Goal: Transaction & Acquisition: Download file/media

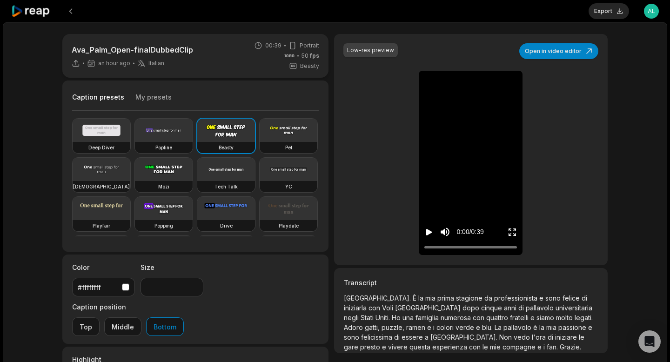
scroll to position [9, 0]
click at [431, 231] on icon "Play video" at bounding box center [428, 231] width 9 height 9
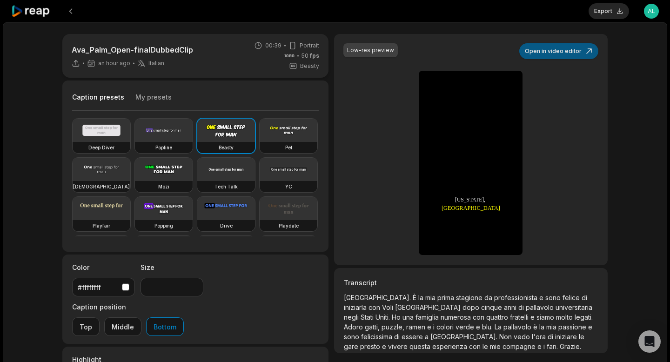
click at [558, 54] on button "Open in video editor" at bounding box center [558, 51] width 79 height 16
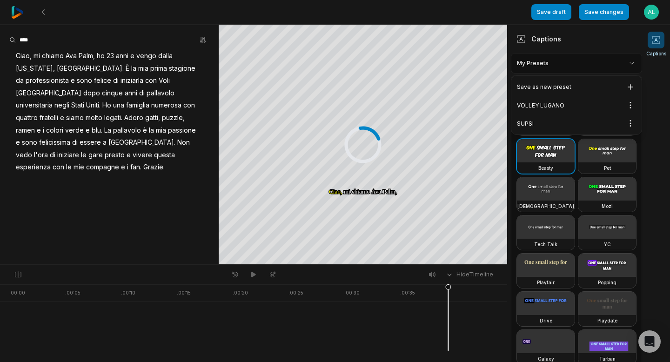
click at [621, 63] on html "Save draft Save changes Open user menu Captions Your browser does not support m…" at bounding box center [335, 181] width 670 height 362
click at [574, 109] on div "VOLLEY LUGANO Open options" at bounding box center [576, 105] width 126 height 18
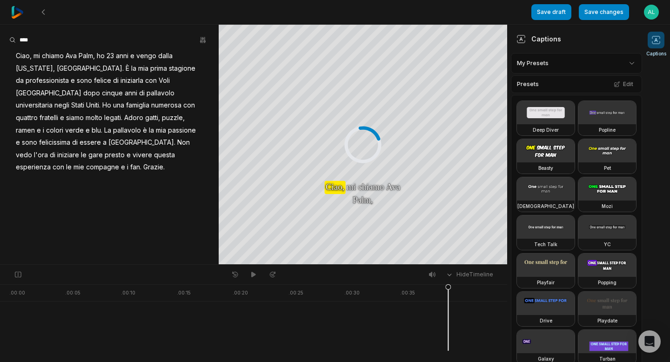
click at [158, 80] on span "Voli" at bounding box center [164, 80] width 13 height 13
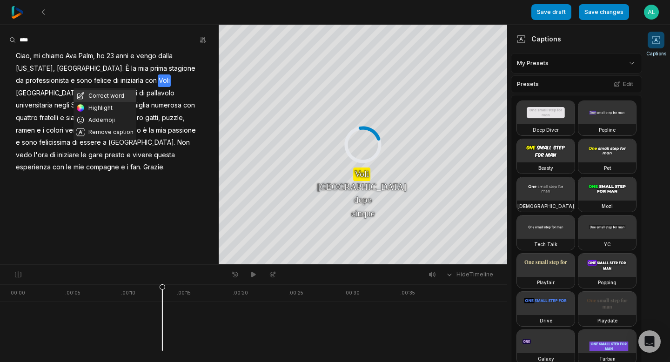
click at [104, 93] on button "Correct word" at bounding box center [104, 96] width 63 height 12
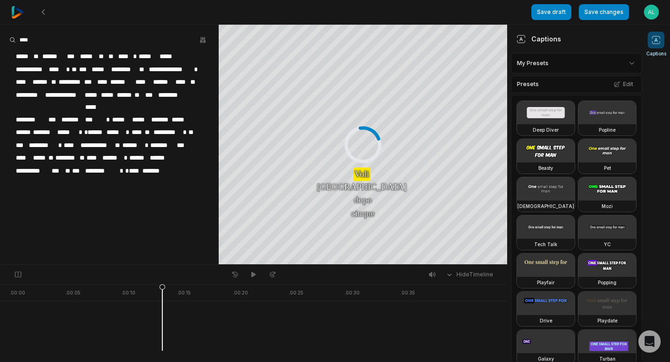
click at [107, 81] on span "****" at bounding box center [102, 82] width 13 height 13
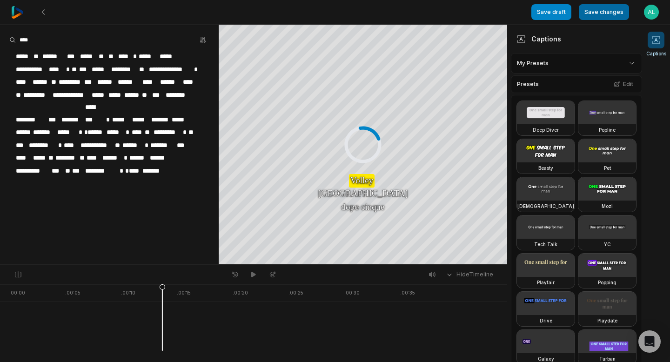
click at [612, 13] on button "Save changes" at bounding box center [604, 12] width 50 height 16
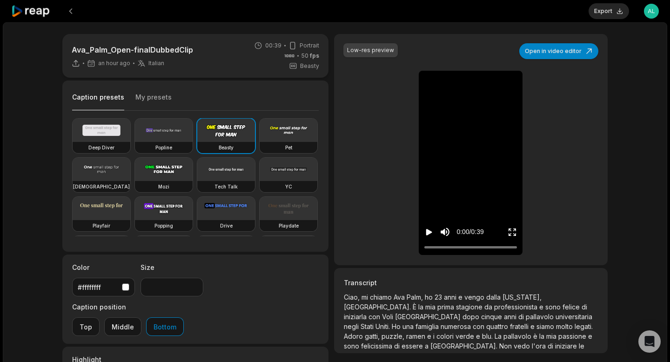
type input "**"
click at [429, 235] on icon "Play video" at bounding box center [428, 231] width 9 height 9
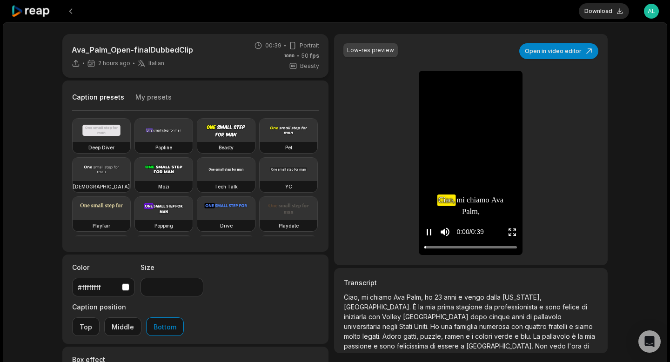
click at [429, 235] on icon "Pause video" at bounding box center [428, 231] width 9 height 9
click at [604, 11] on button "Download" at bounding box center [604, 11] width 50 height 16
click at [399, 322] on span "negli" at bounding box center [390, 326] width 17 height 8
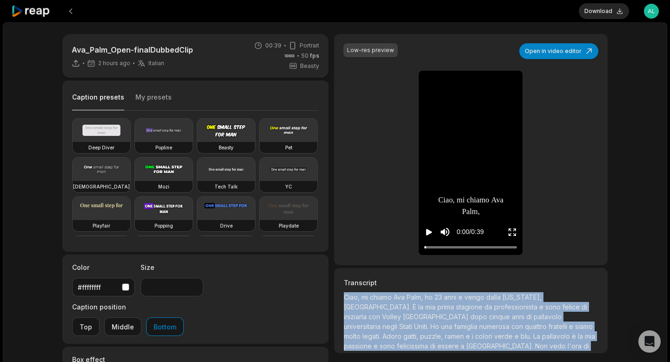
click at [399, 322] on span "negli" at bounding box center [390, 326] width 17 height 8
copy p "Ciao, mi chiamo [PERSON_NAME], ho 23 anni e vengo dalla [US_STATE], [GEOGRAPHIC…"
